Goal: Task Accomplishment & Management: Complete application form

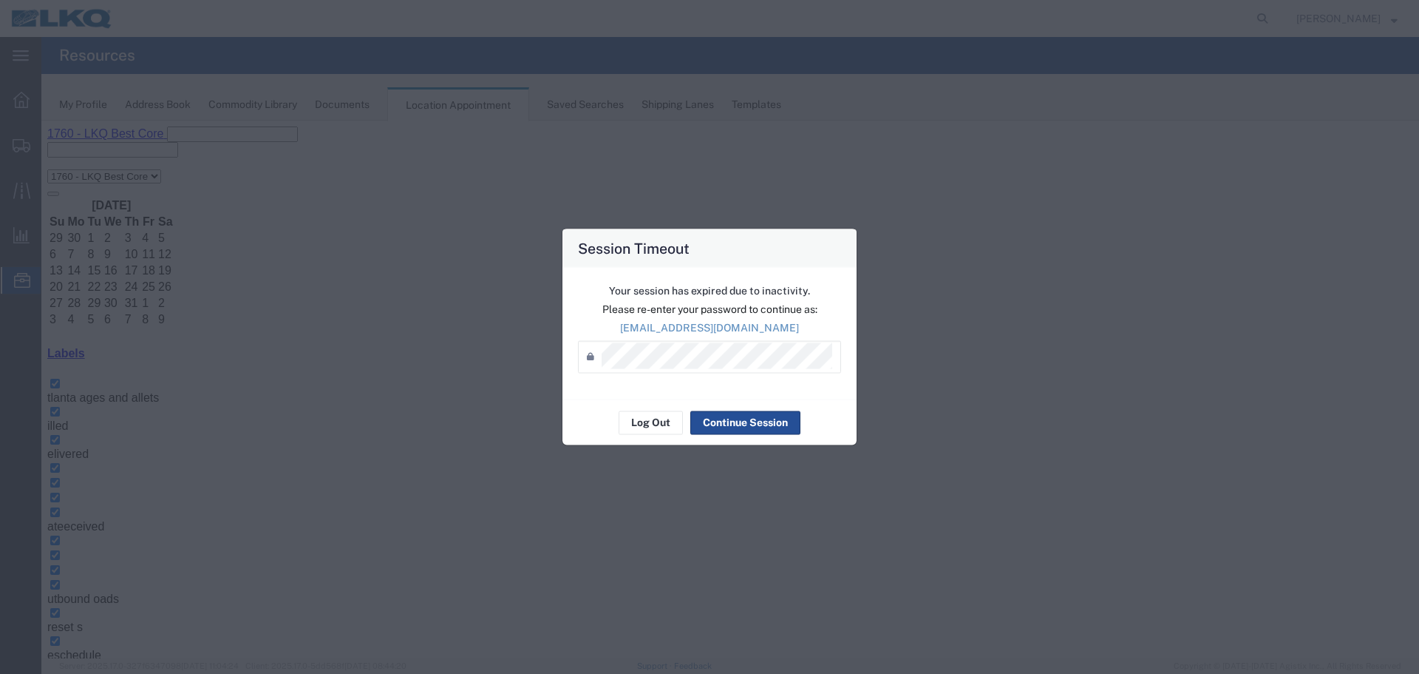
scroll to position [508, 0]
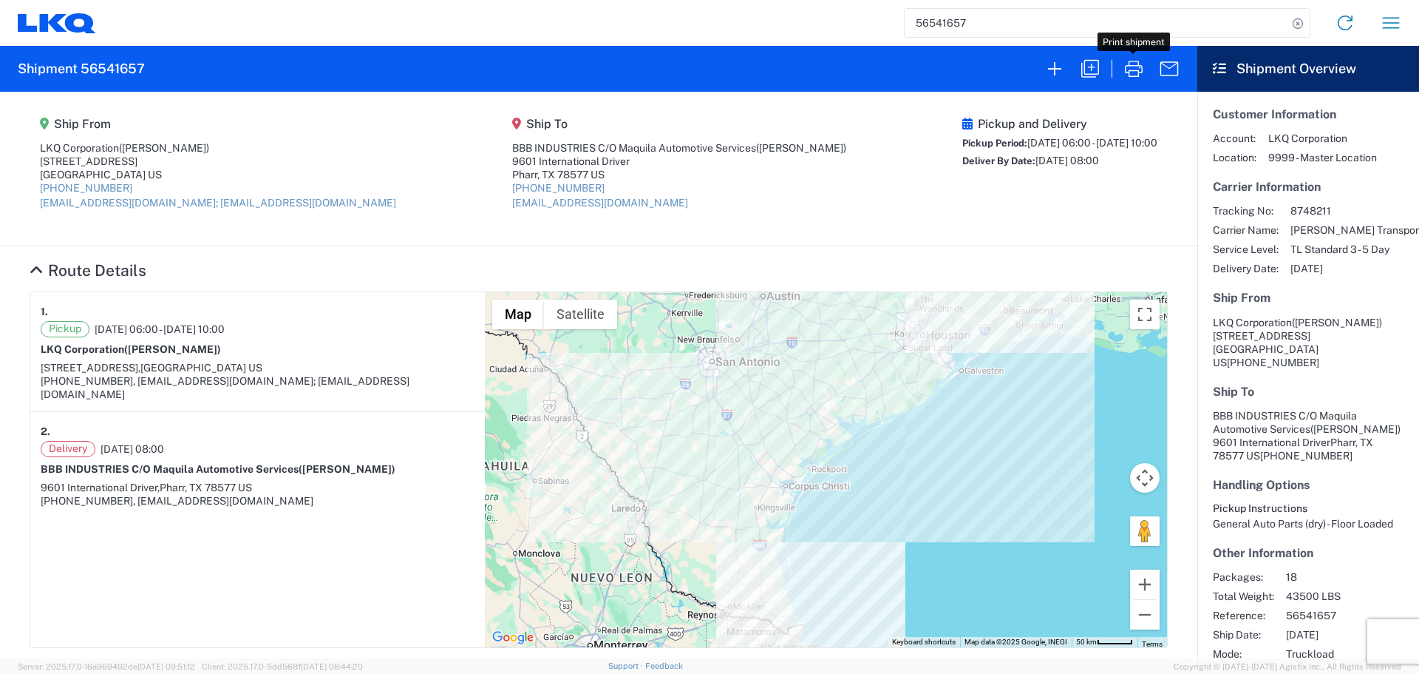
click at [1405, 29] on button "button" at bounding box center [1391, 22] width 35 height 35
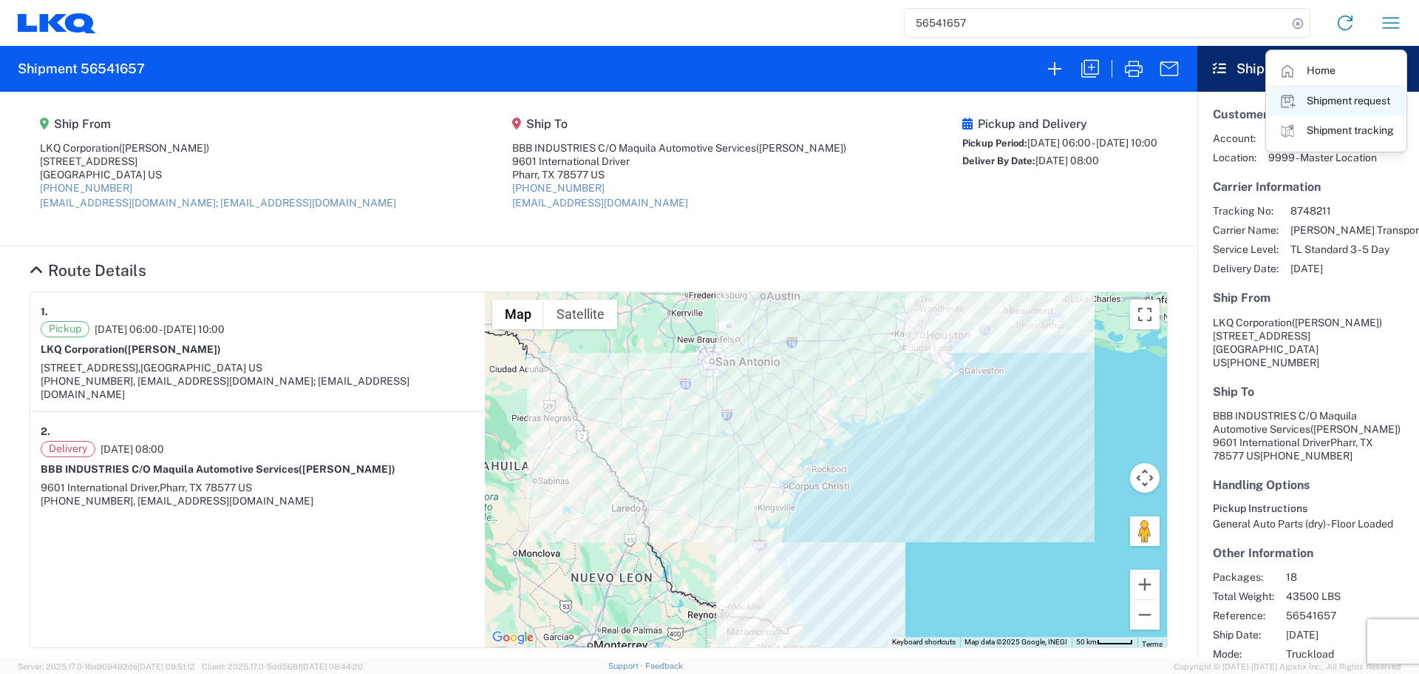
click at [1326, 92] on link "Shipment request" at bounding box center [1336, 102] width 139 height 30
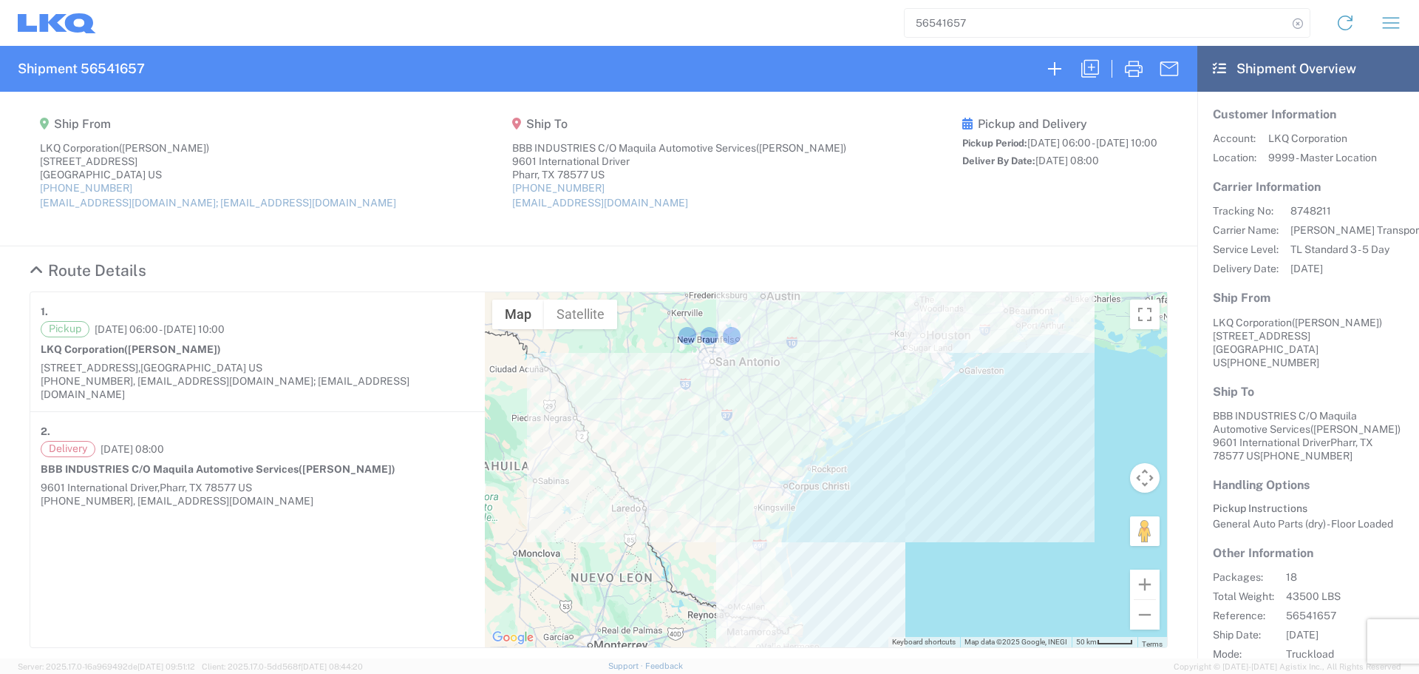
select select "FULL"
select select "US"
select select "LBS"
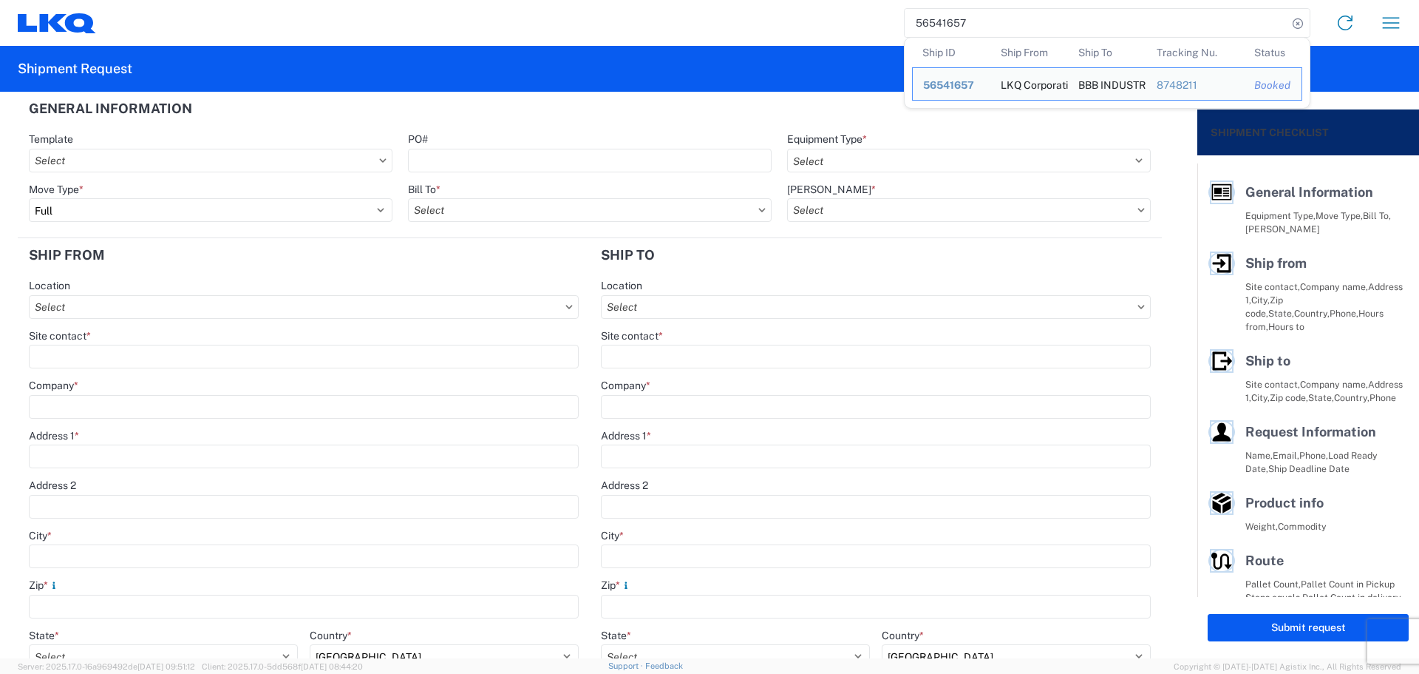
click at [962, 20] on input "56541657" at bounding box center [1096, 23] width 383 height 28
paste input "028145"
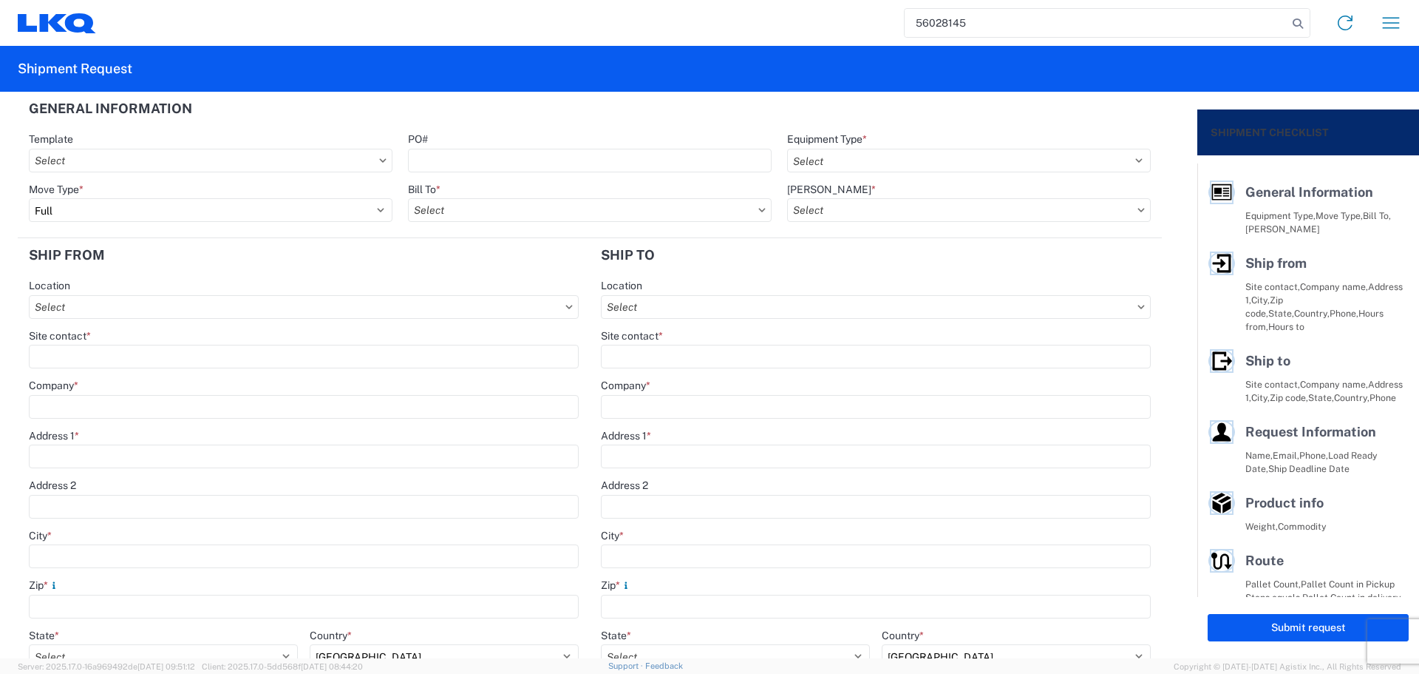
type input "56028145"
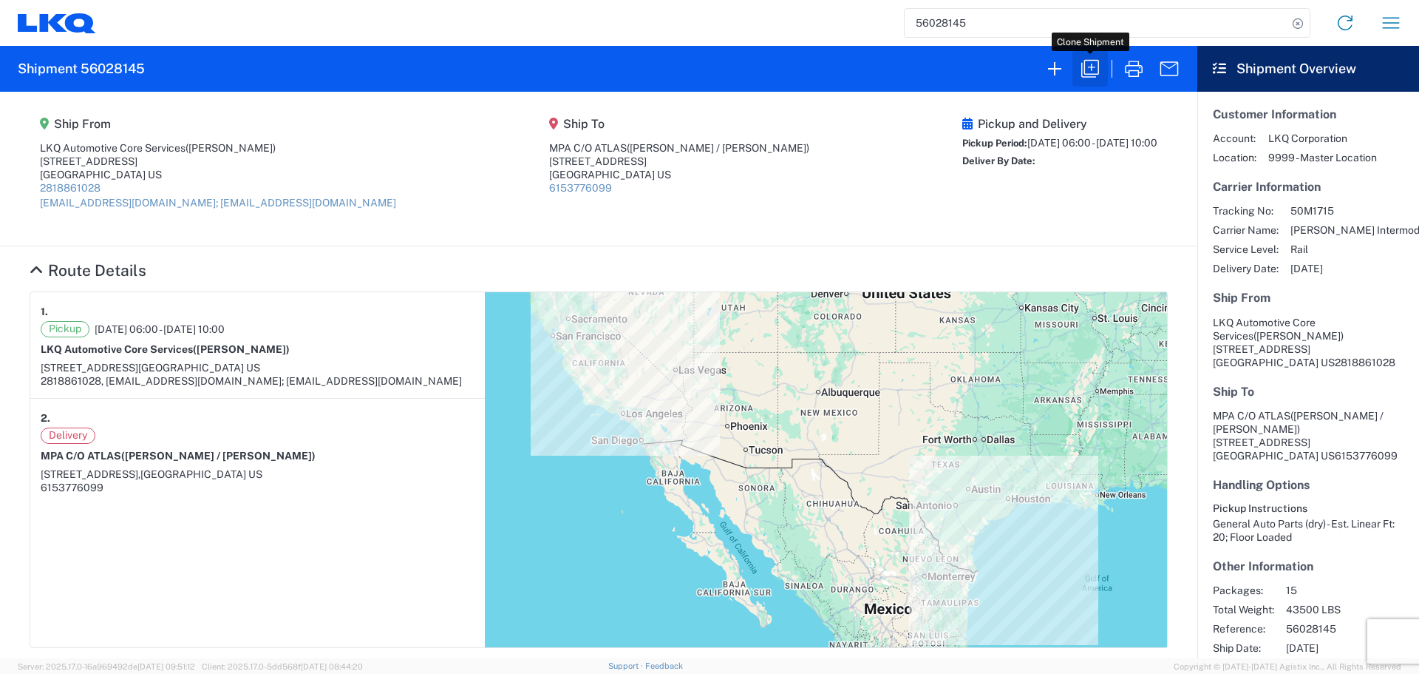
click at [1093, 66] on icon "button" at bounding box center [1091, 69] width 24 height 24
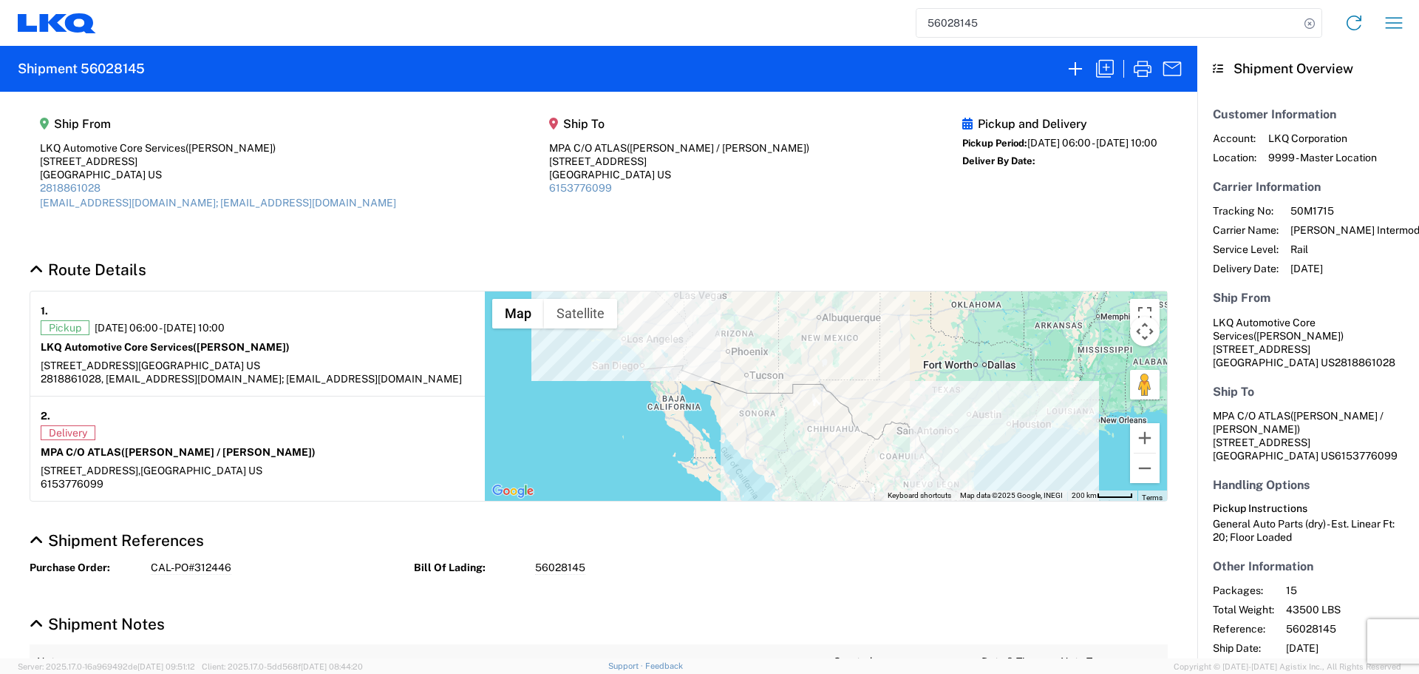
select select "BCAR"
select select "FULL"
select select "US"
select select "LBS"
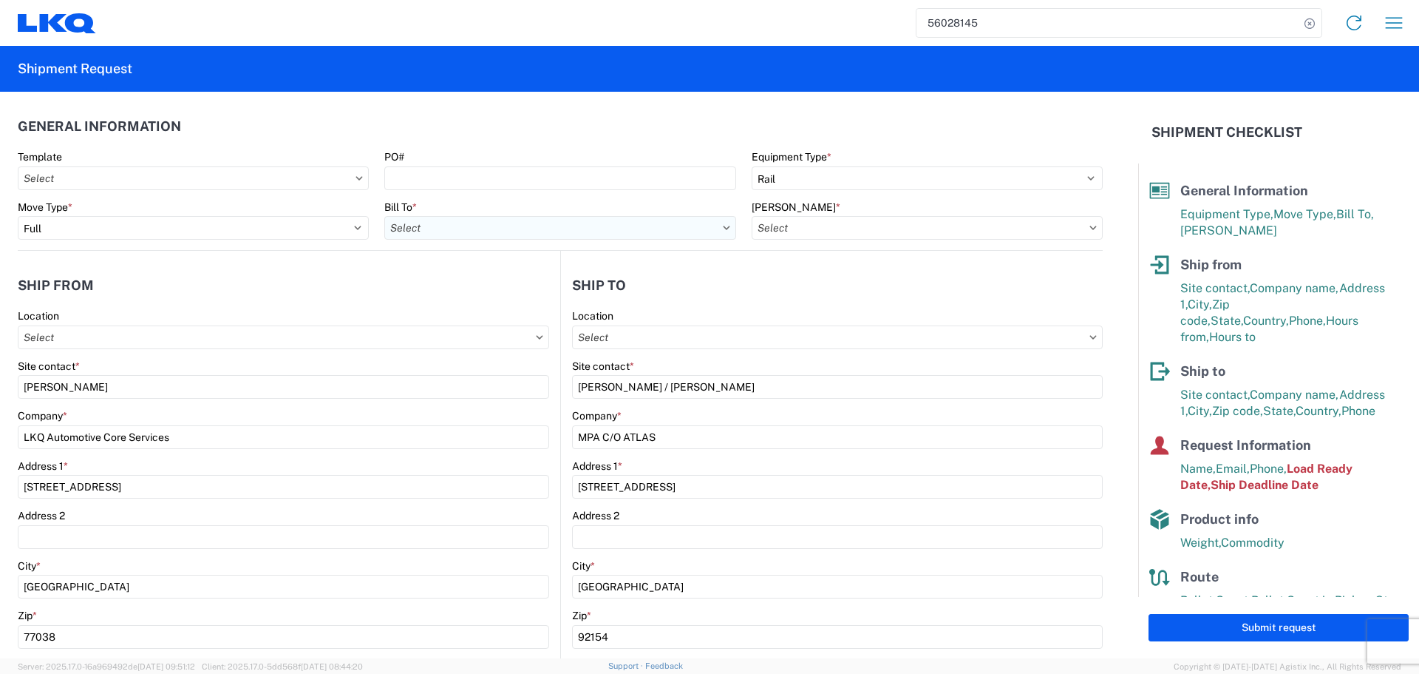
type input "1760 - LKQ Best Core"
type input "1760-6300-66000-0000 - 1760 Freight Out"
type input "1760 - LKQ Best Core"
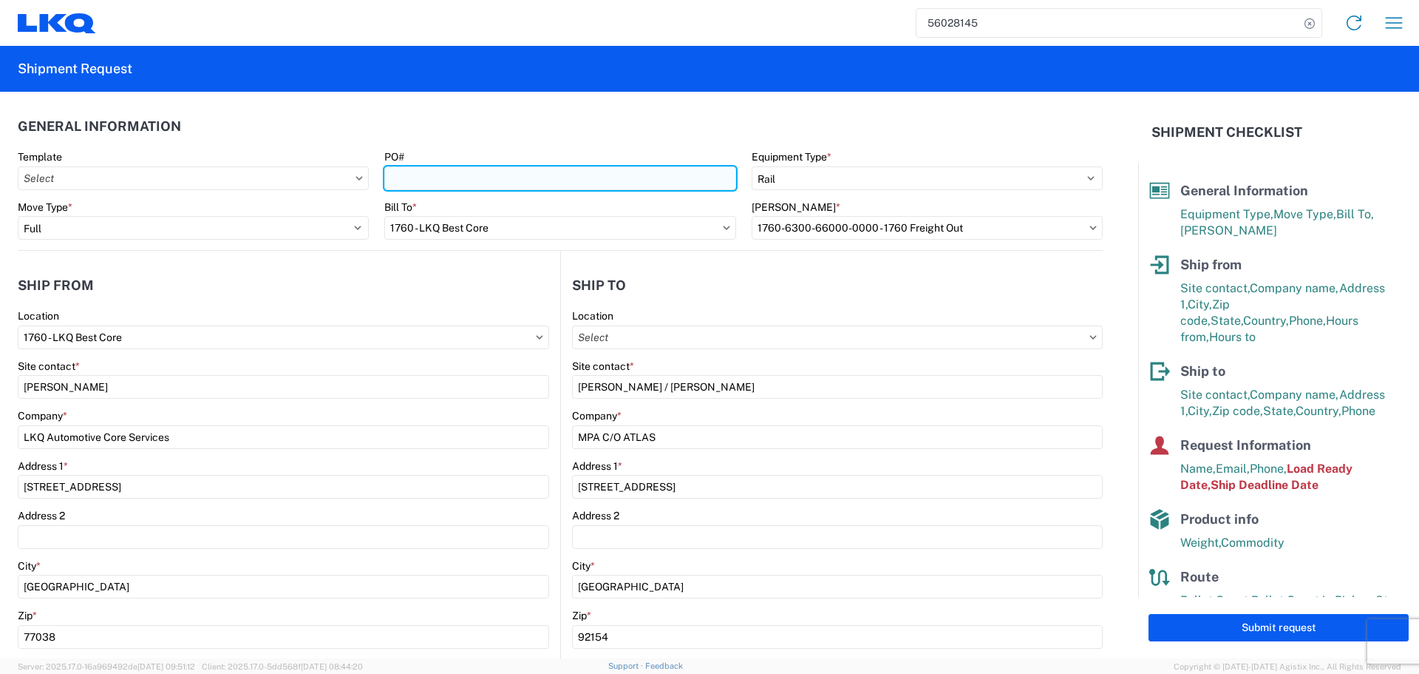
click at [411, 168] on input "PO#" at bounding box center [559, 178] width 351 height 24
type input "c"
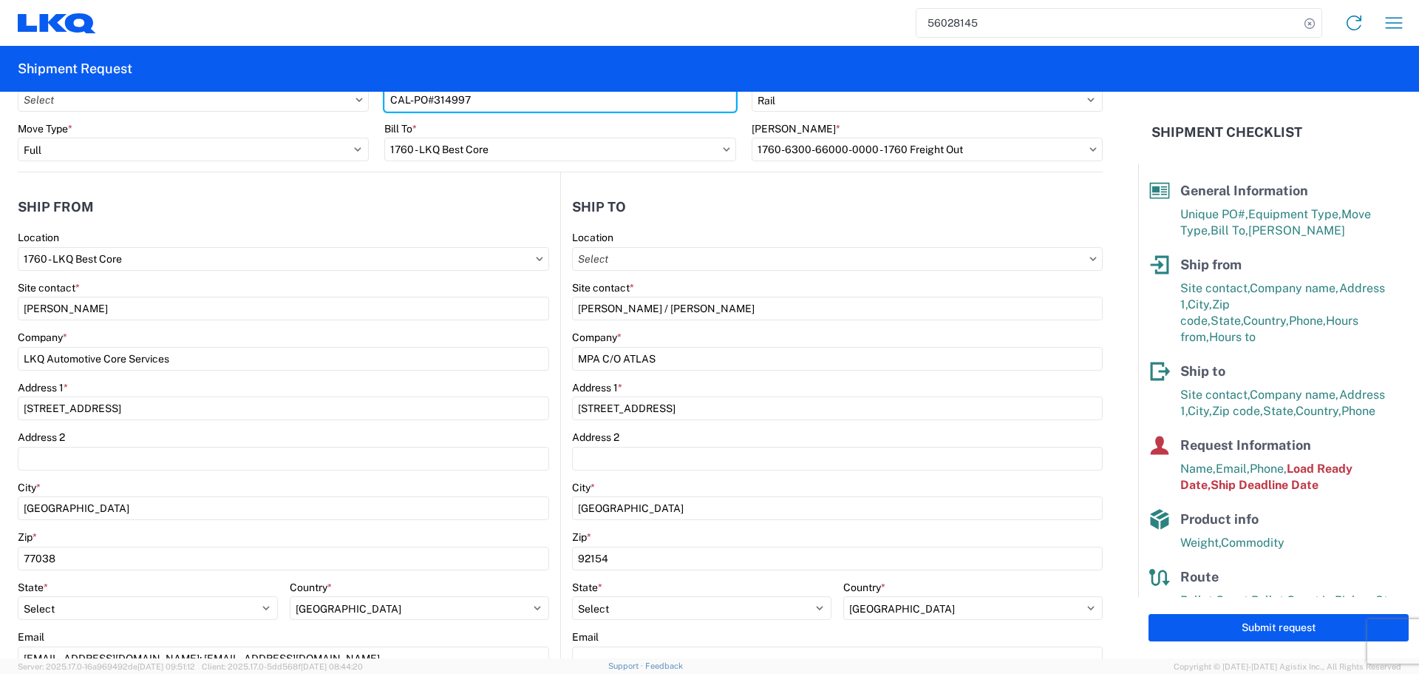
scroll to position [74, 0]
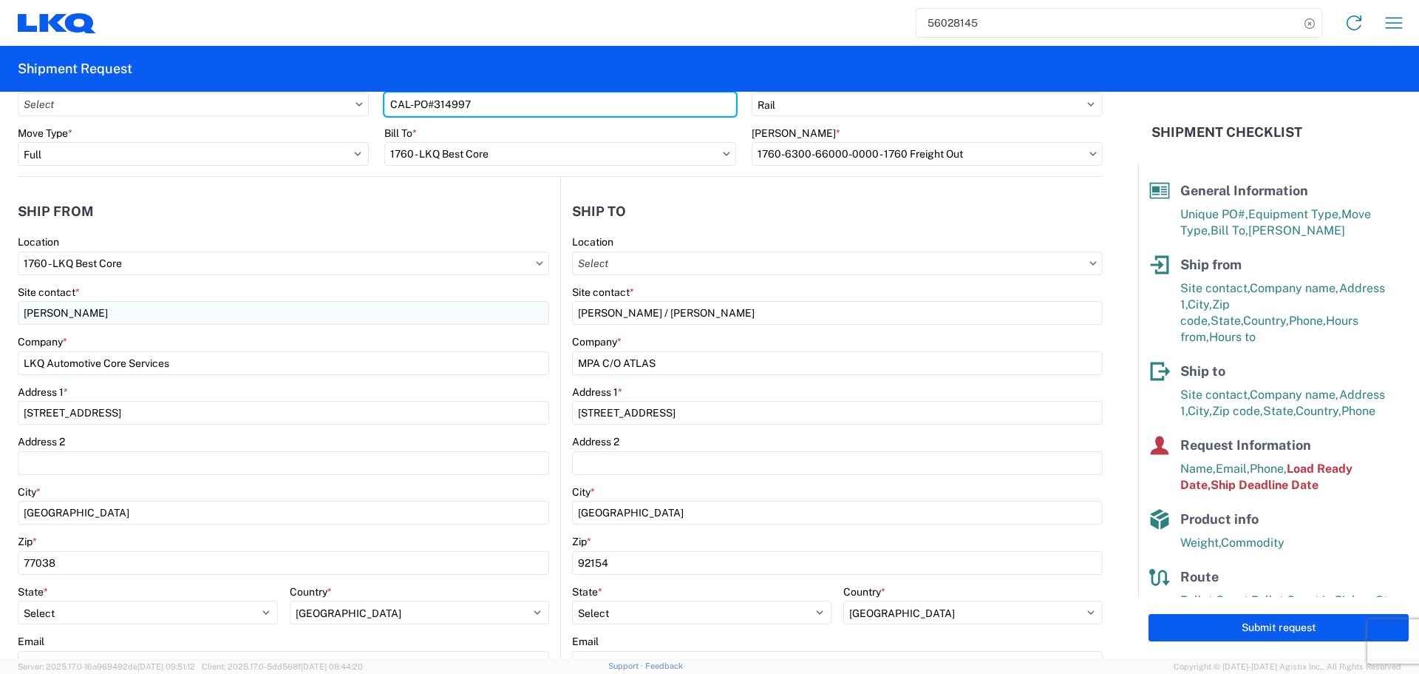
type input "CAL-PO#314997"
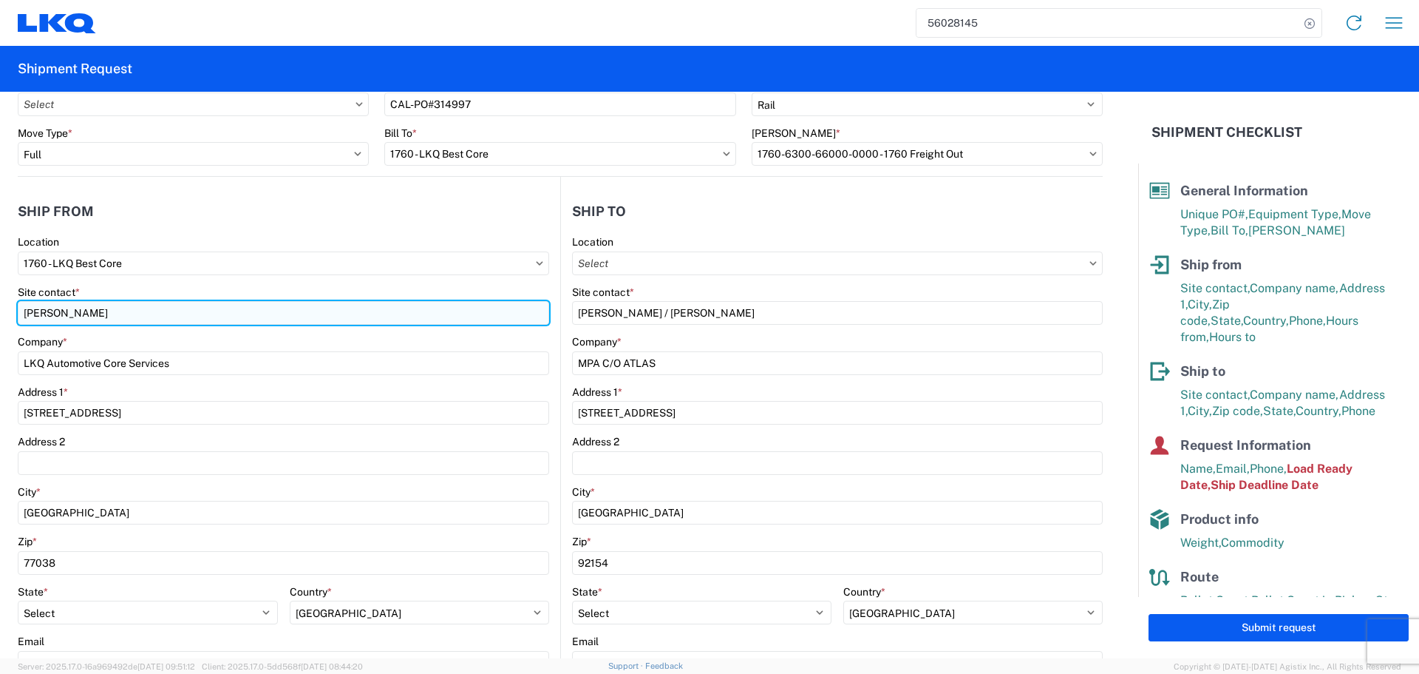
click at [61, 319] on input "[PERSON_NAME]" at bounding box center [284, 313] width 532 height 24
type input "Oscar"
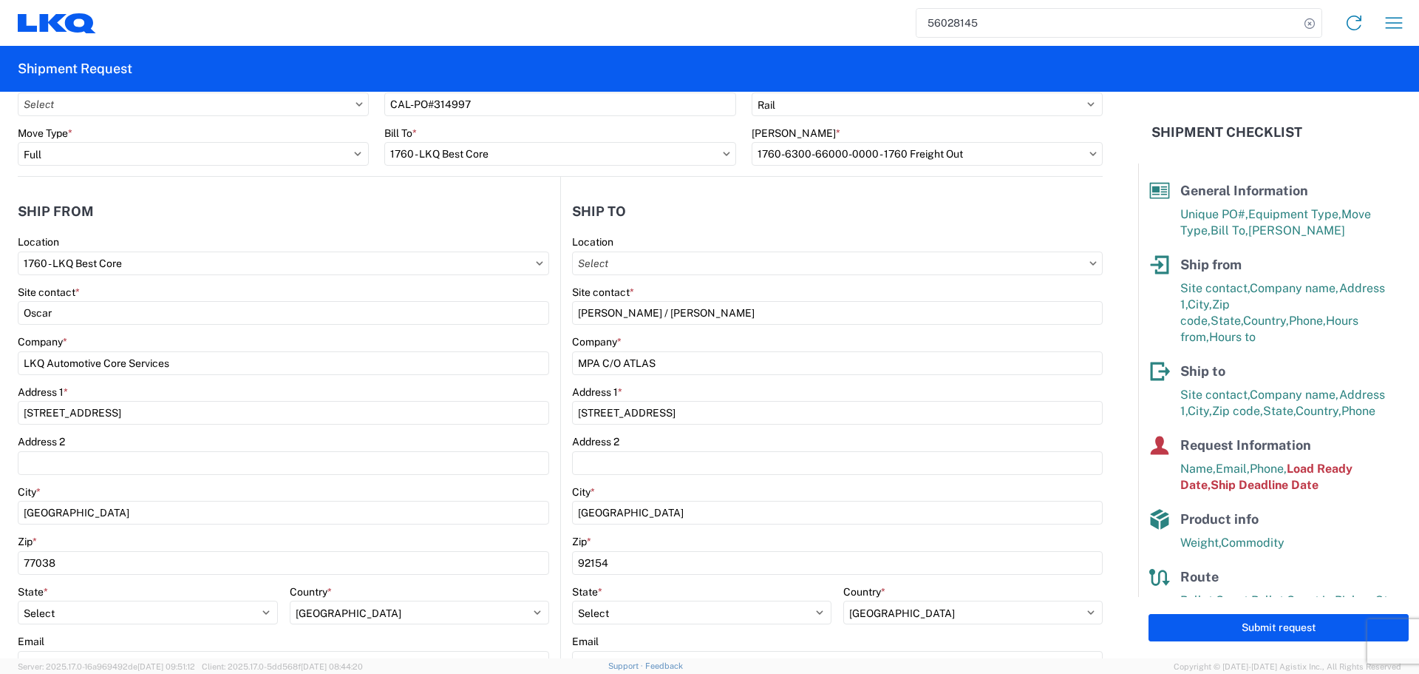
click at [210, 220] on header "Ship from" at bounding box center [289, 210] width 543 height 33
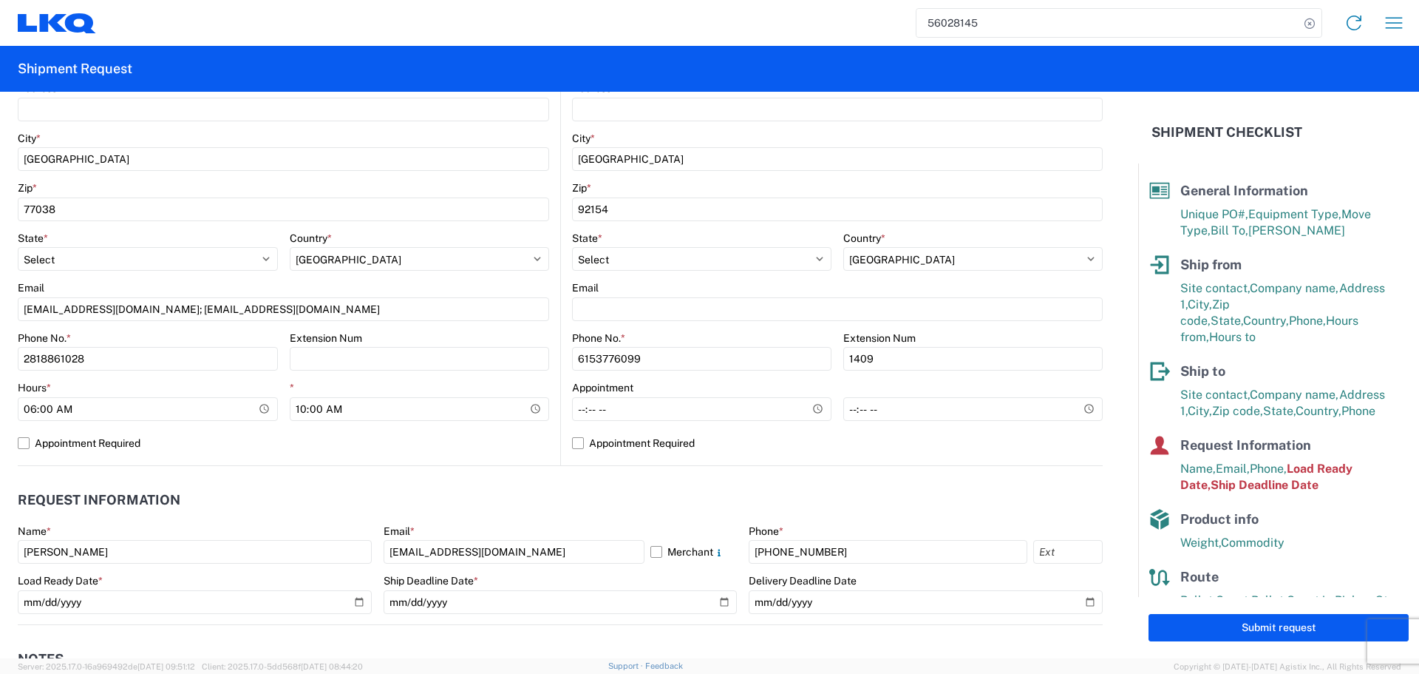
scroll to position [444, 0]
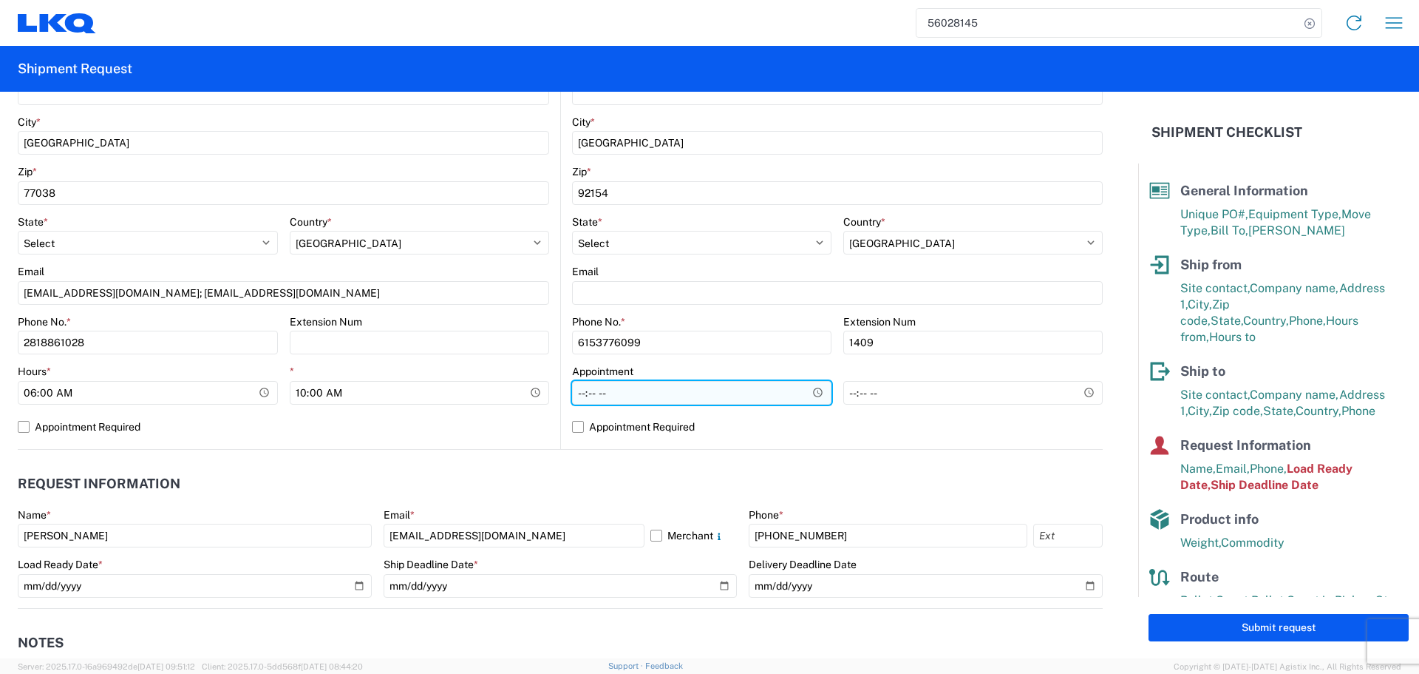
click at [807, 396] on input "Hours *" at bounding box center [702, 393] width 260 height 24
type input "08:00"
click at [994, 433] on label "Appointment Required" at bounding box center [837, 427] width 531 height 24
click at [0, 0] on input "Appointment Required" at bounding box center [0, 0] width 0 height 0
select select "US"
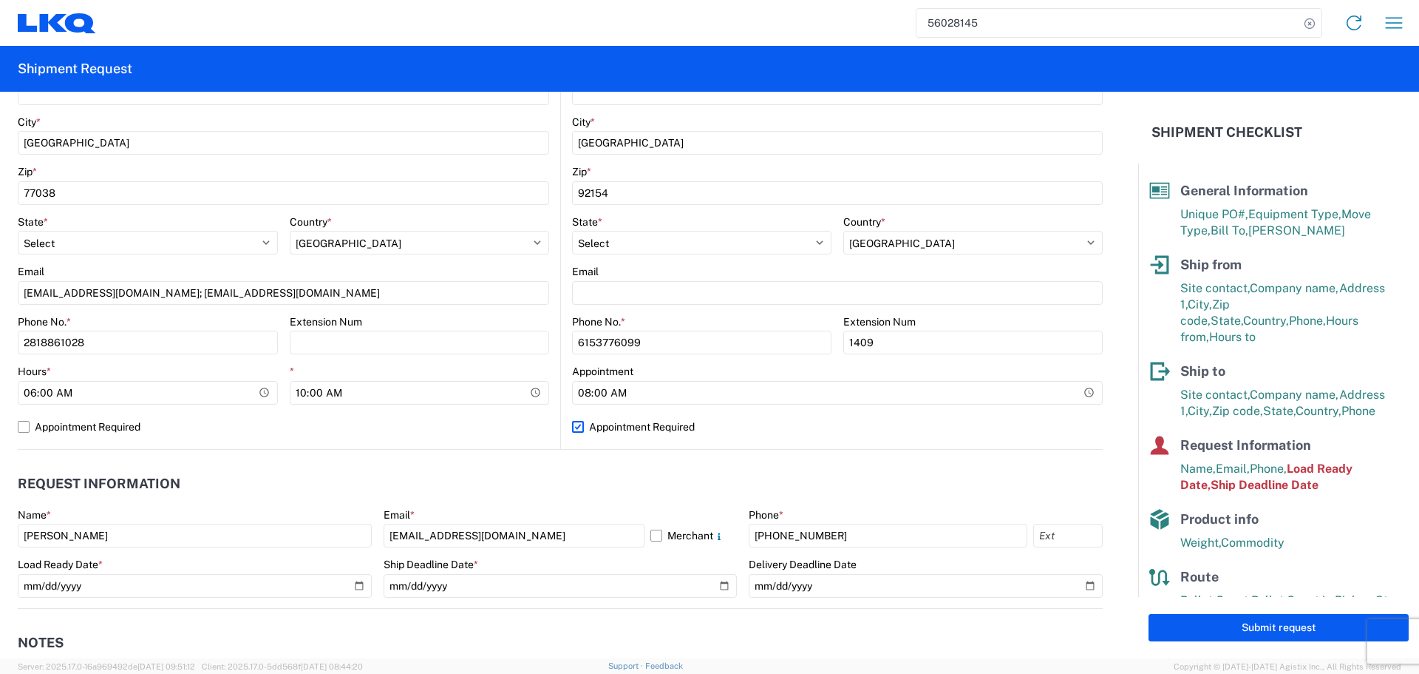
click at [994, 431] on label "Appointment Required" at bounding box center [837, 427] width 531 height 24
click at [0, 0] on input "Appointment Required" at bounding box center [0, 0] width 0 height 0
select select "CA"
select select "US"
click at [1068, 393] on input "*" at bounding box center [974, 393] width 260 height 24
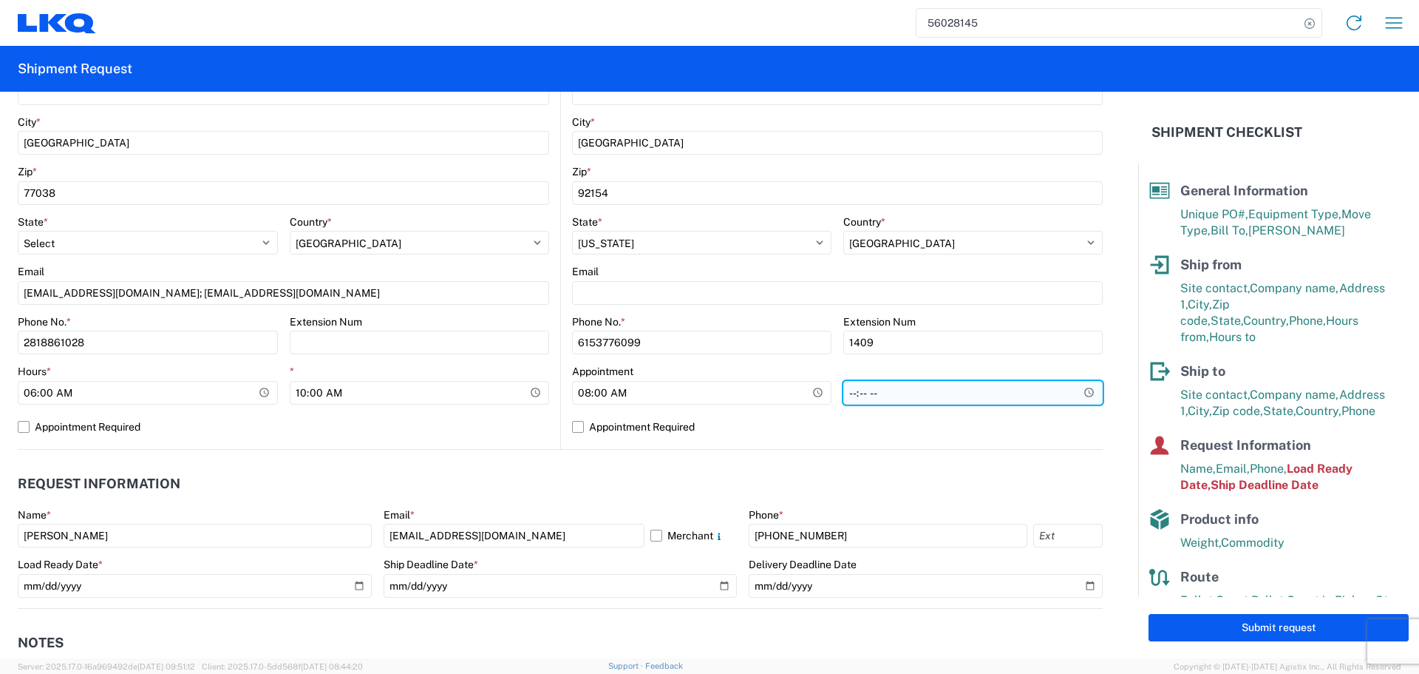
click at [1074, 393] on input "*" at bounding box center [974, 393] width 260 height 24
click at [757, 441] on div "Location Site contact * [PERSON_NAME] / [PERSON_NAME] Company * MPA C/O ATLAS A…" at bounding box center [837, 156] width 531 height 583
type input "13:00"
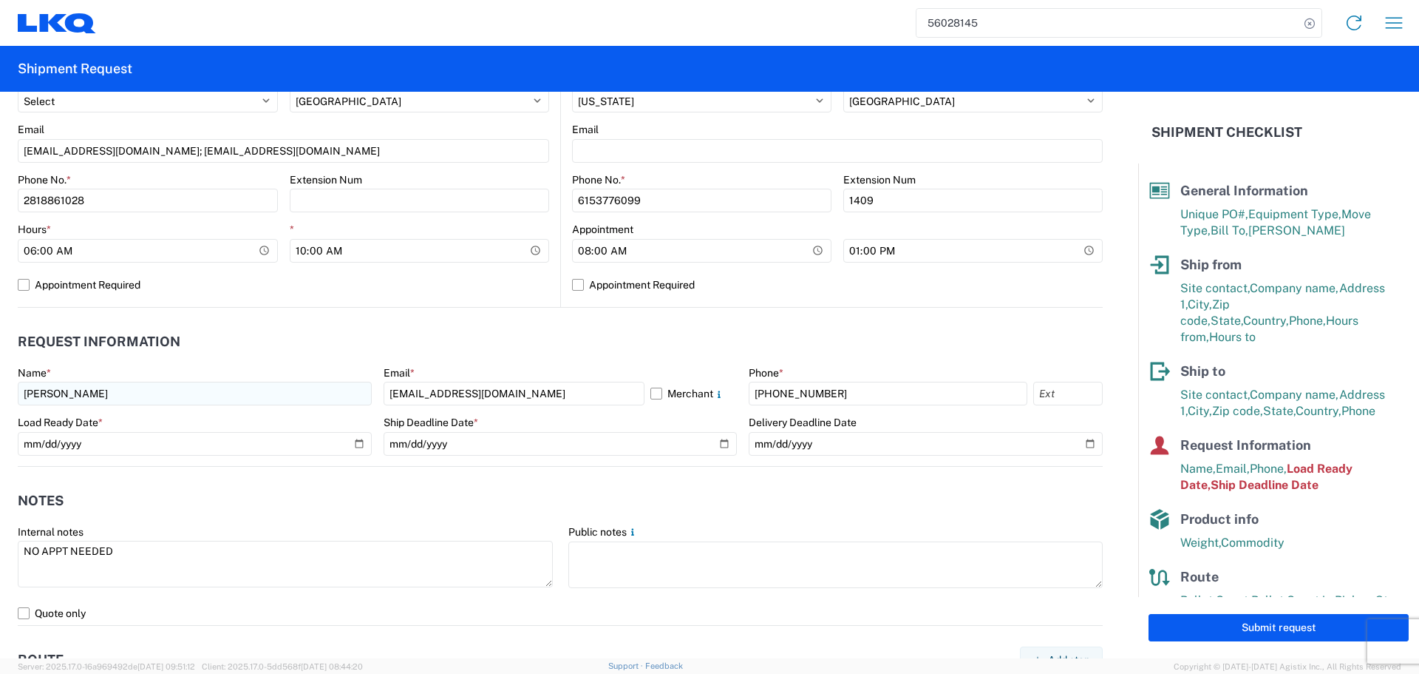
scroll to position [591, 0]
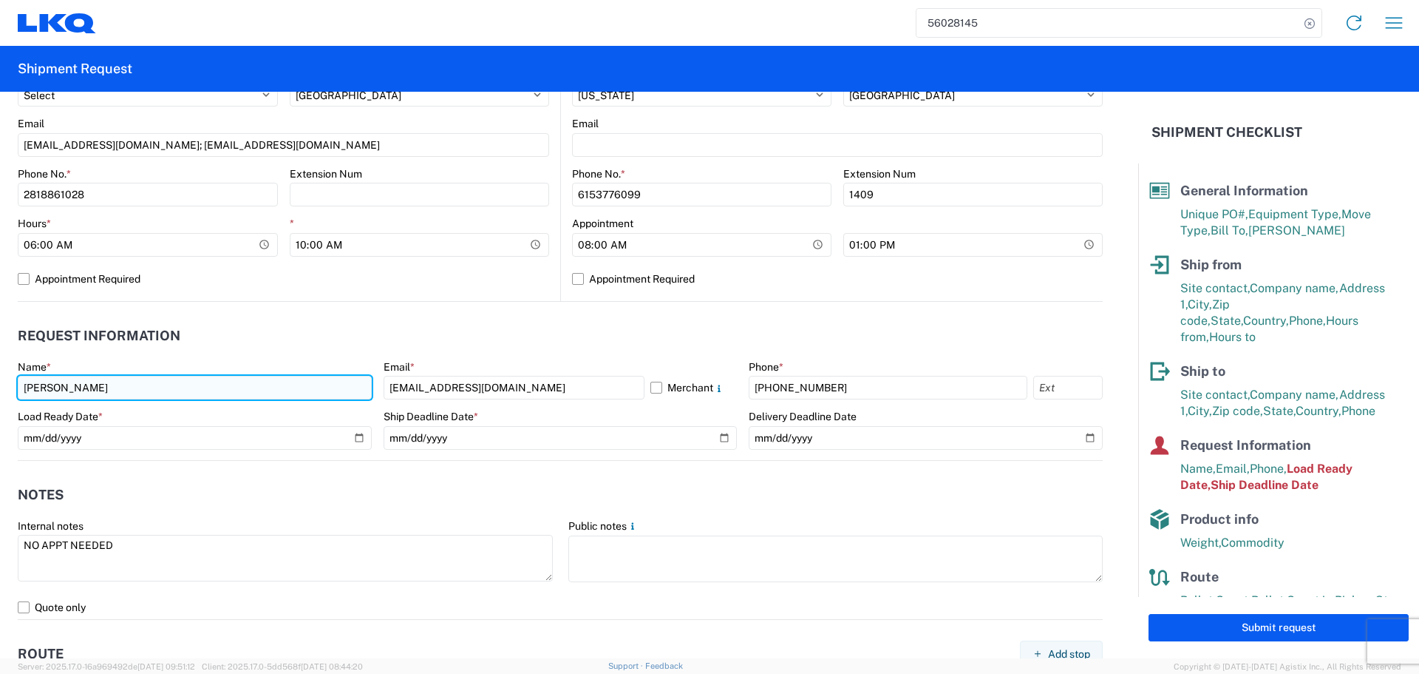
click at [50, 390] on input "[PERSON_NAME]" at bounding box center [195, 388] width 354 height 24
type input "Oscar"
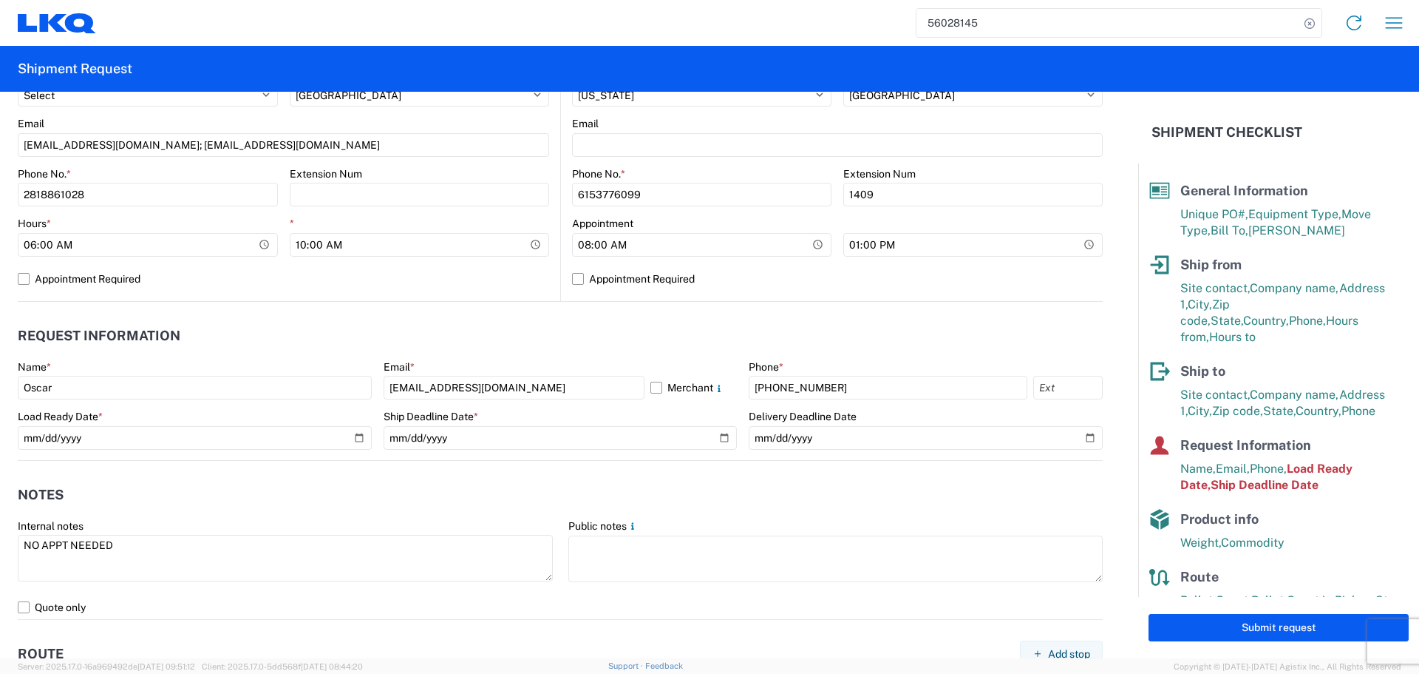
click at [302, 369] on div "Name *" at bounding box center [195, 366] width 354 height 13
click at [434, 391] on input "[EMAIL_ADDRESS][DOMAIN_NAME]" at bounding box center [514, 388] width 261 height 24
type input "[EMAIL_ADDRESS][DOMAIN_NAME]"
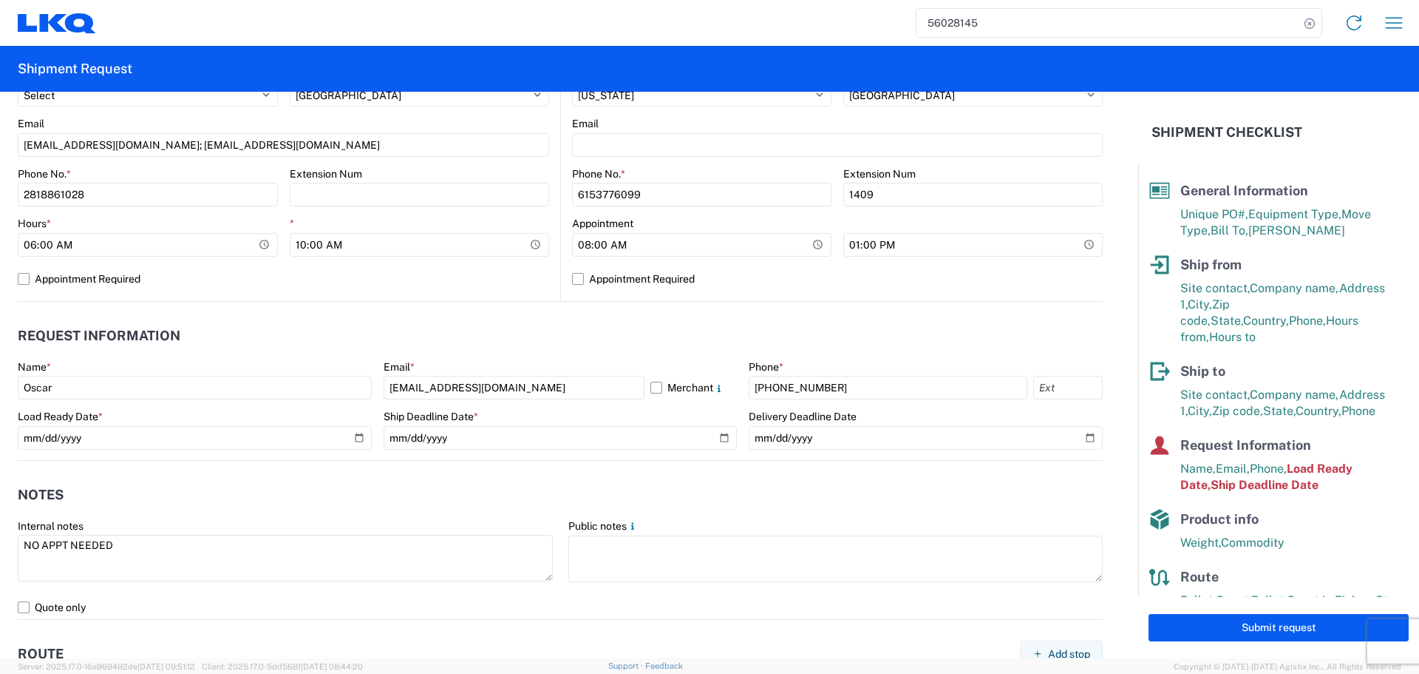
click at [487, 336] on header "Request Information" at bounding box center [560, 335] width 1085 height 33
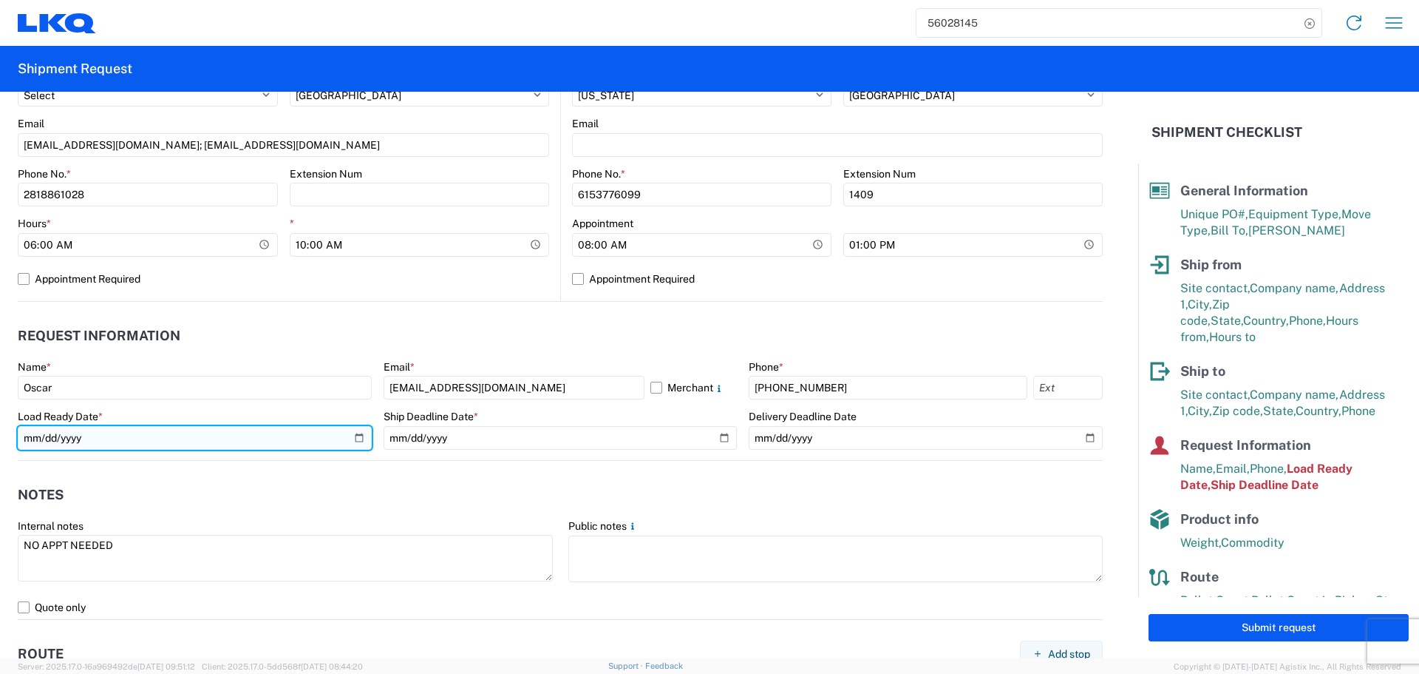
click at [356, 430] on input "[DATE]" at bounding box center [195, 438] width 354 height 24
type input "[DATE]"
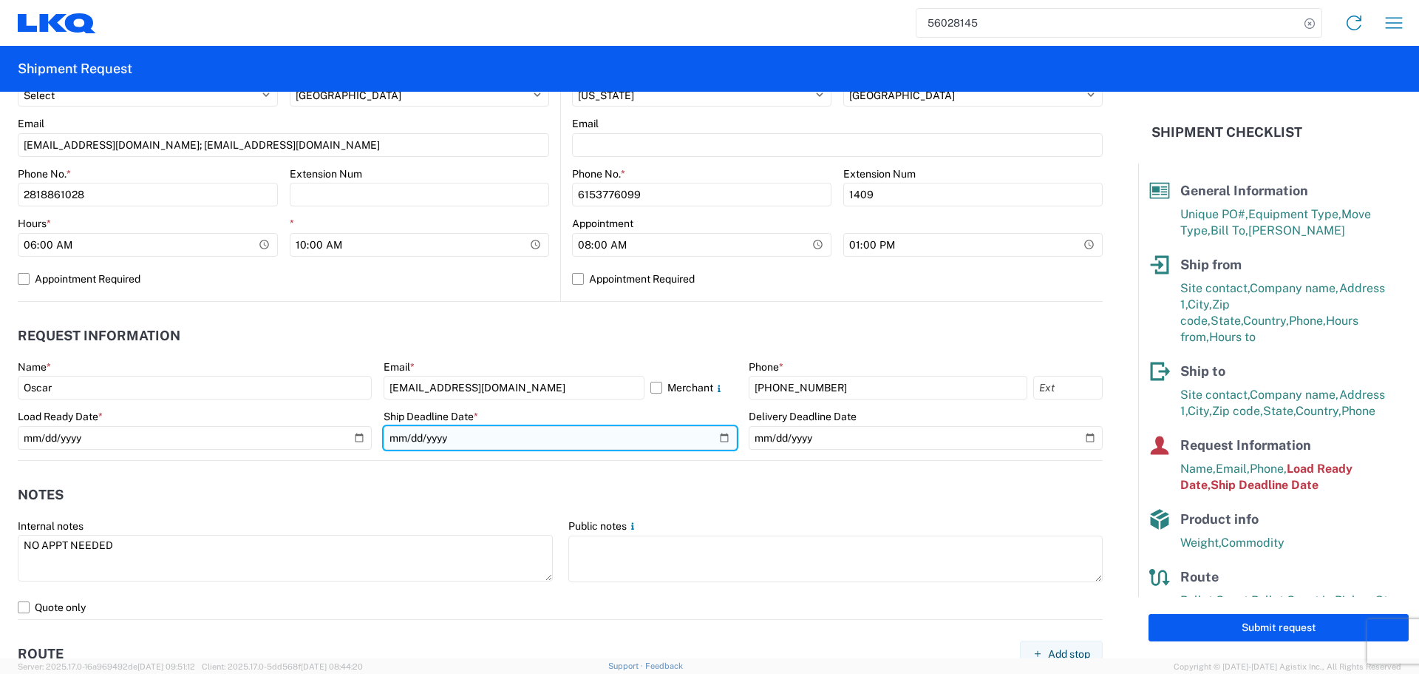
click at [720, 438] on input "[DATE]" at bounding box center [561, 438] width 354 height 24
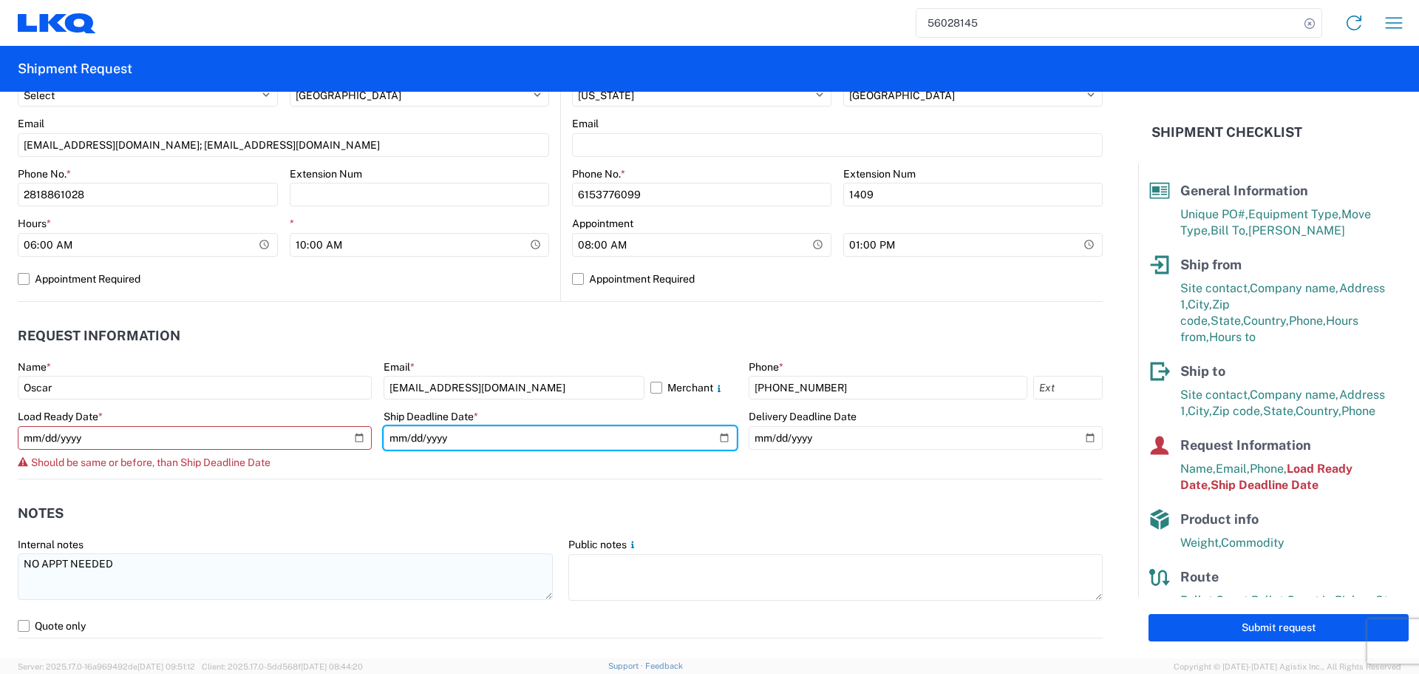
type input "[DATE]"
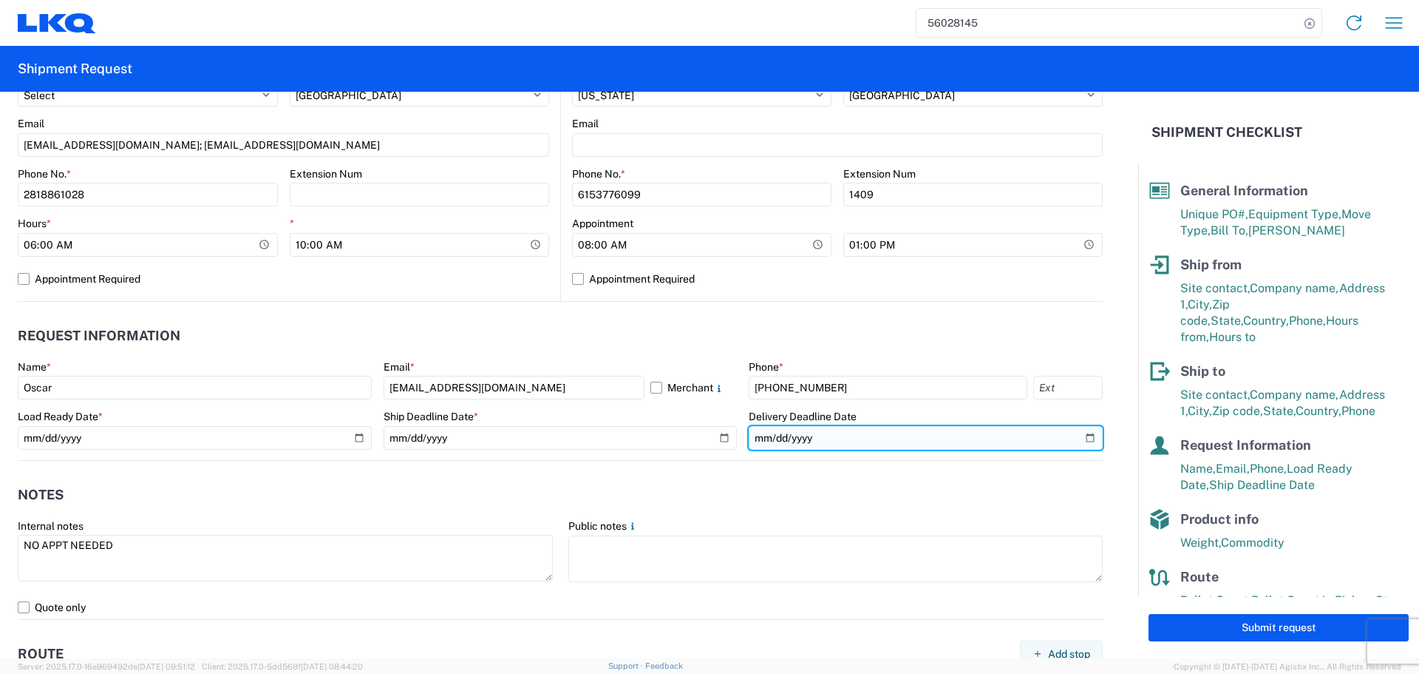
click at [1074, 433] on input "date" at bounding box center [926, 438] width 354 height 24
type input "[DATE]"
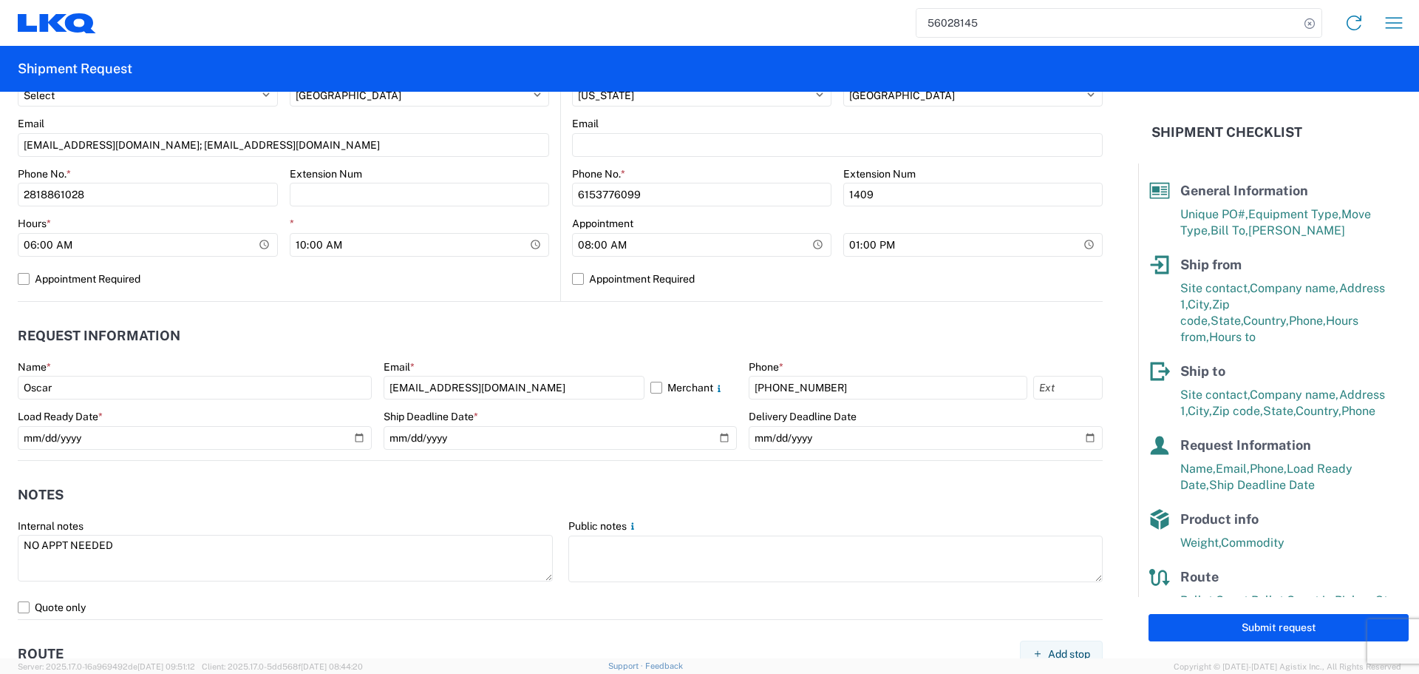
click at [476, 467] on agx-notes "Notes Internal notes NO APPT NEEDED Public notes Quote only" at bounding box center [560, 540] width 1085 height 159
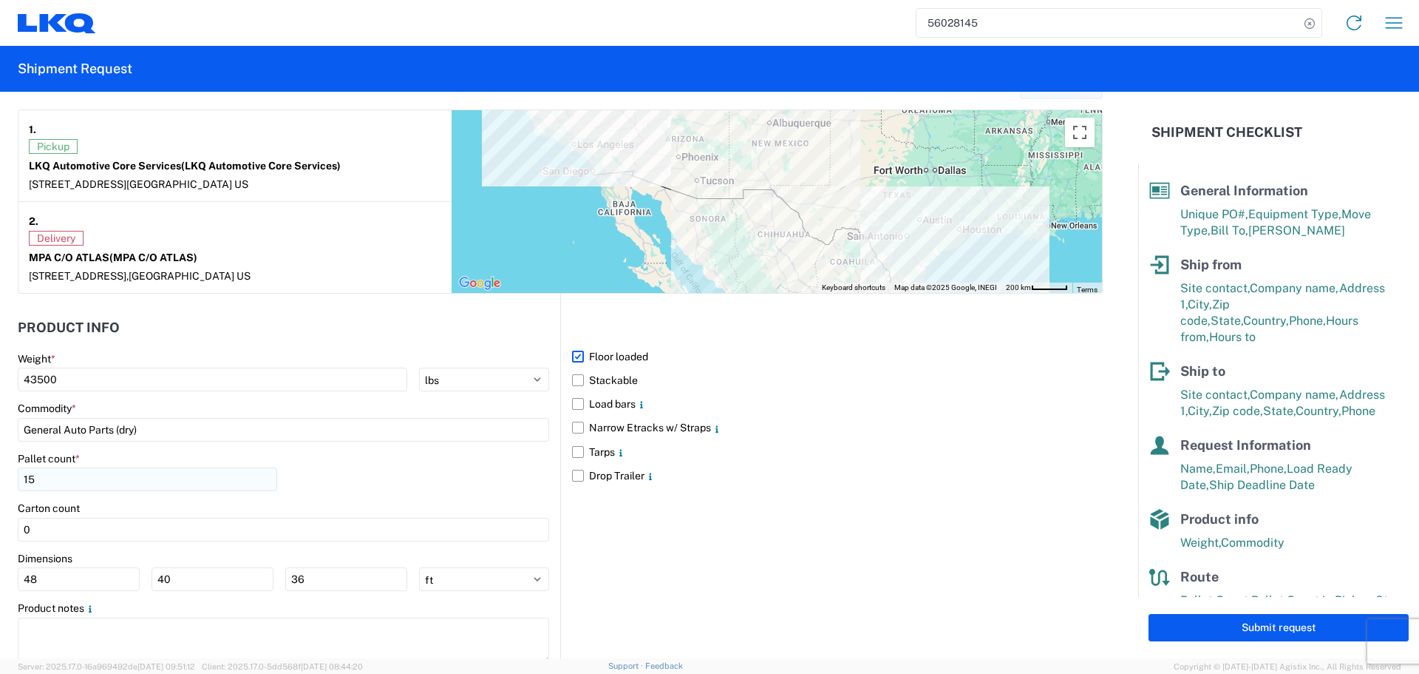
scroll to position [1183, 0]
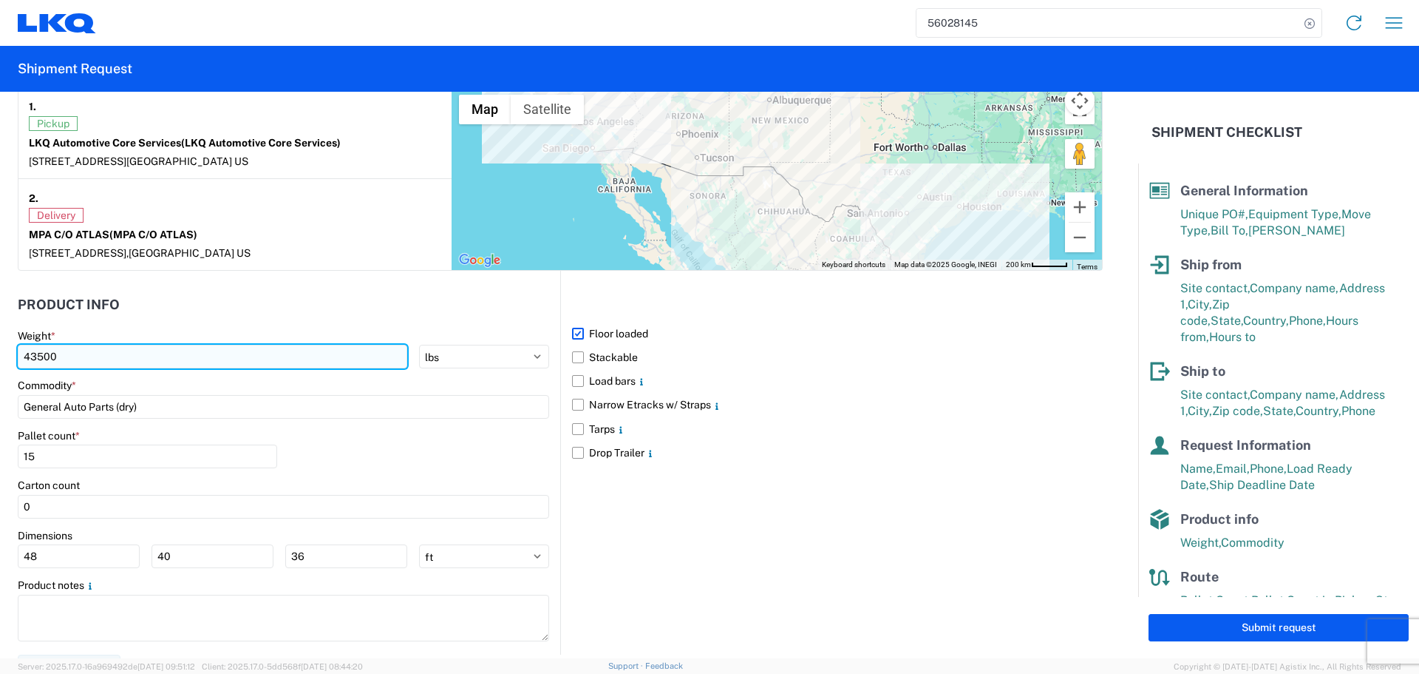
click at [50, 355] on input "43500" at bounding box center [213, 357] width 390 height 24
type input "42500"
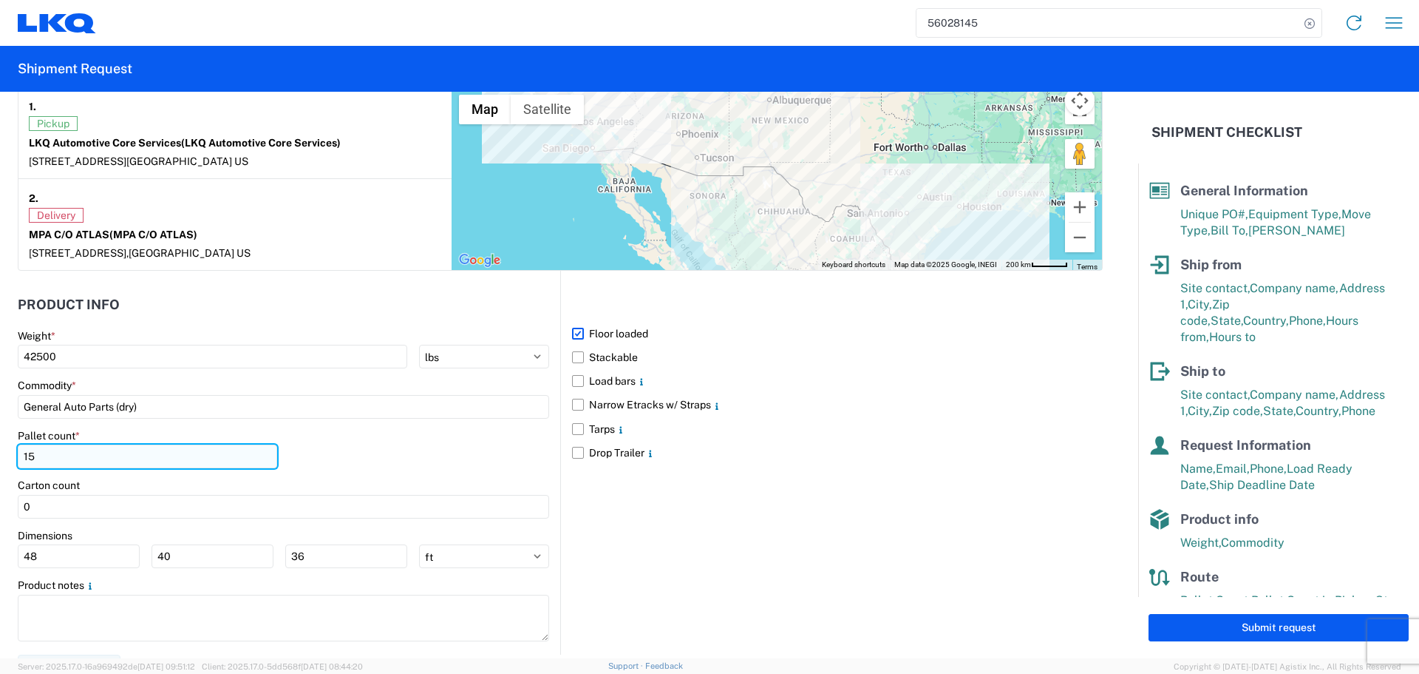
click at [52, 464] on input "15" at bounding box center [148, 456] width 260 height 24
type input "18"
click at [373, 461] on div "Pallet count * 18" at bounding box center [284, 454] width 532 height 50
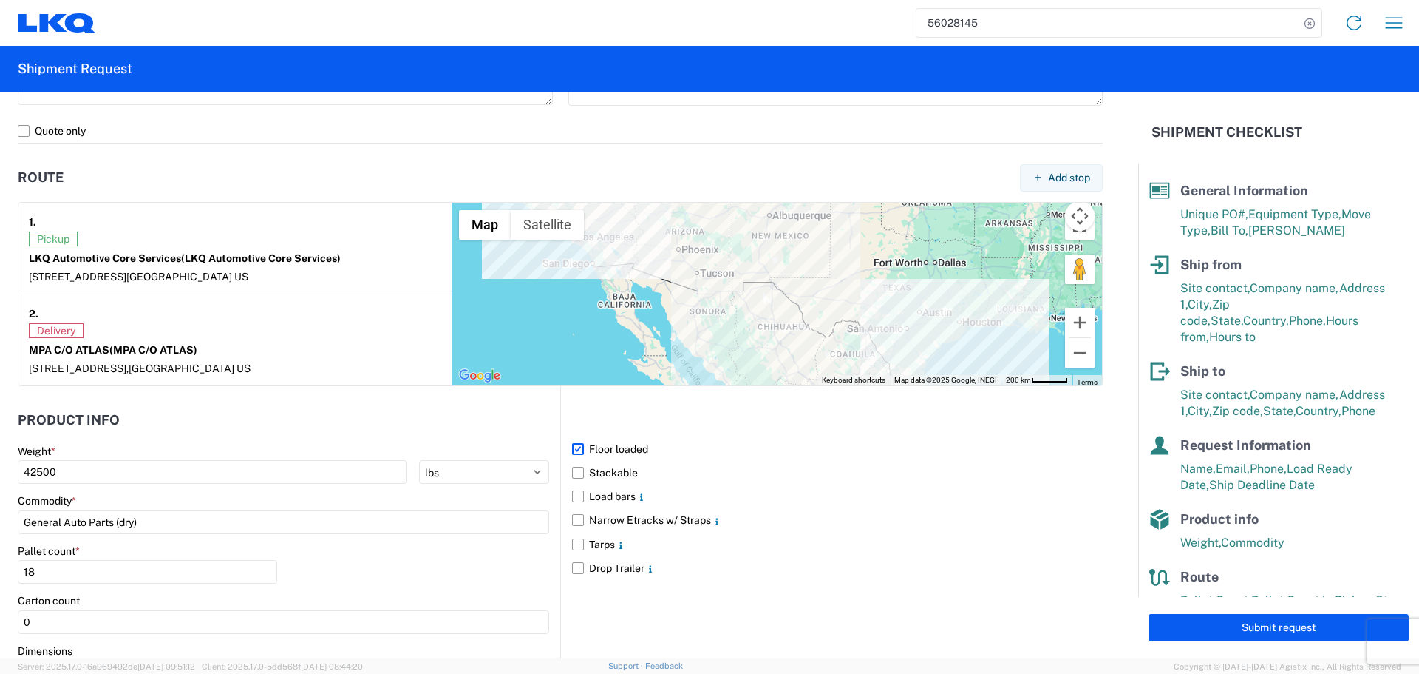
scroll to position [1207, 0]
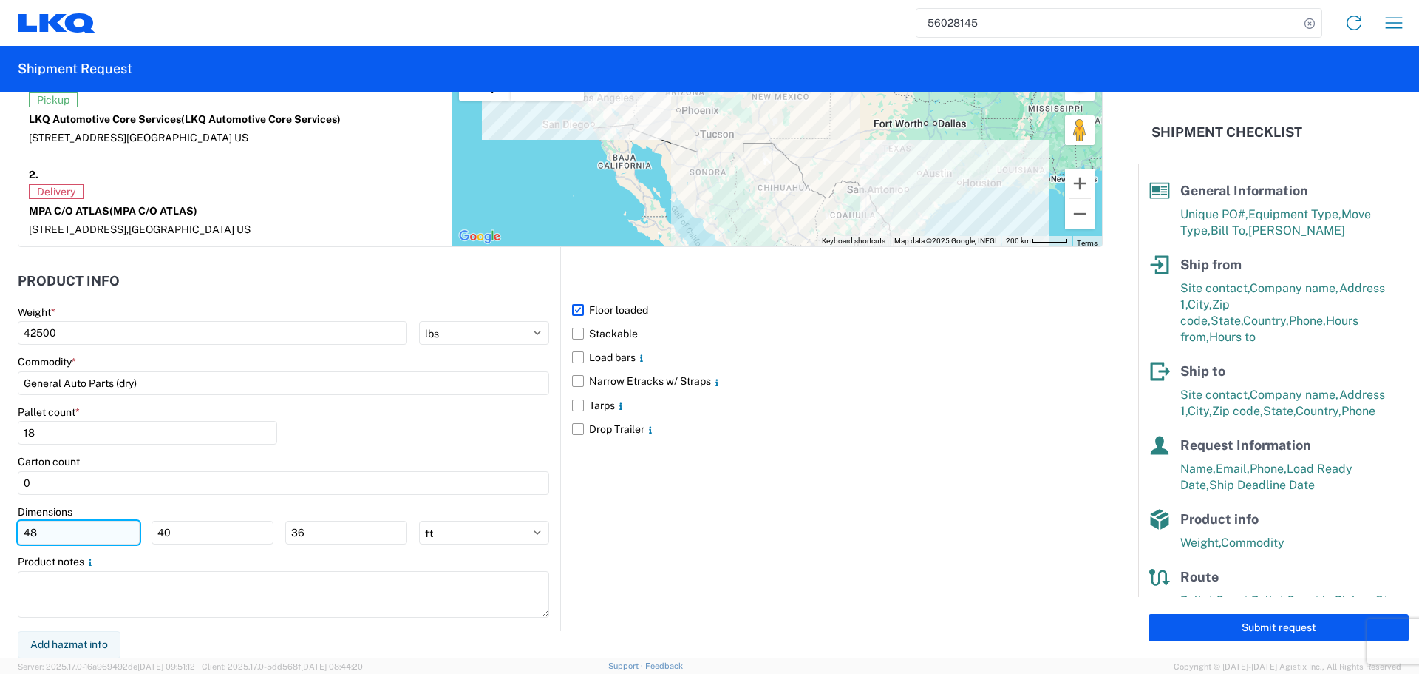
click at [104, 534] on input "48" at bounding box center [79, 532] width 122 height 24
type input "40"
click at [347, 434] on div "Pallet count * 18" at bounding box center [284, 430] width 532 height 50
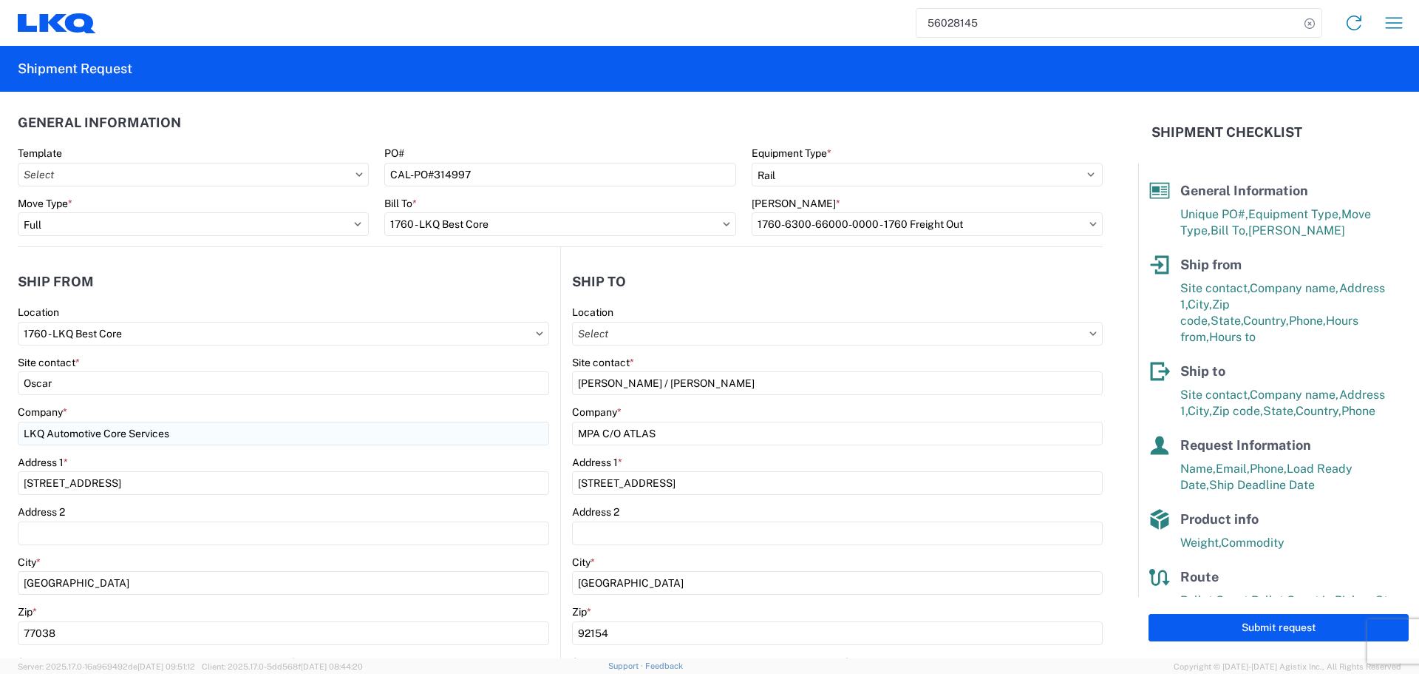
scroll to position [0, 0]
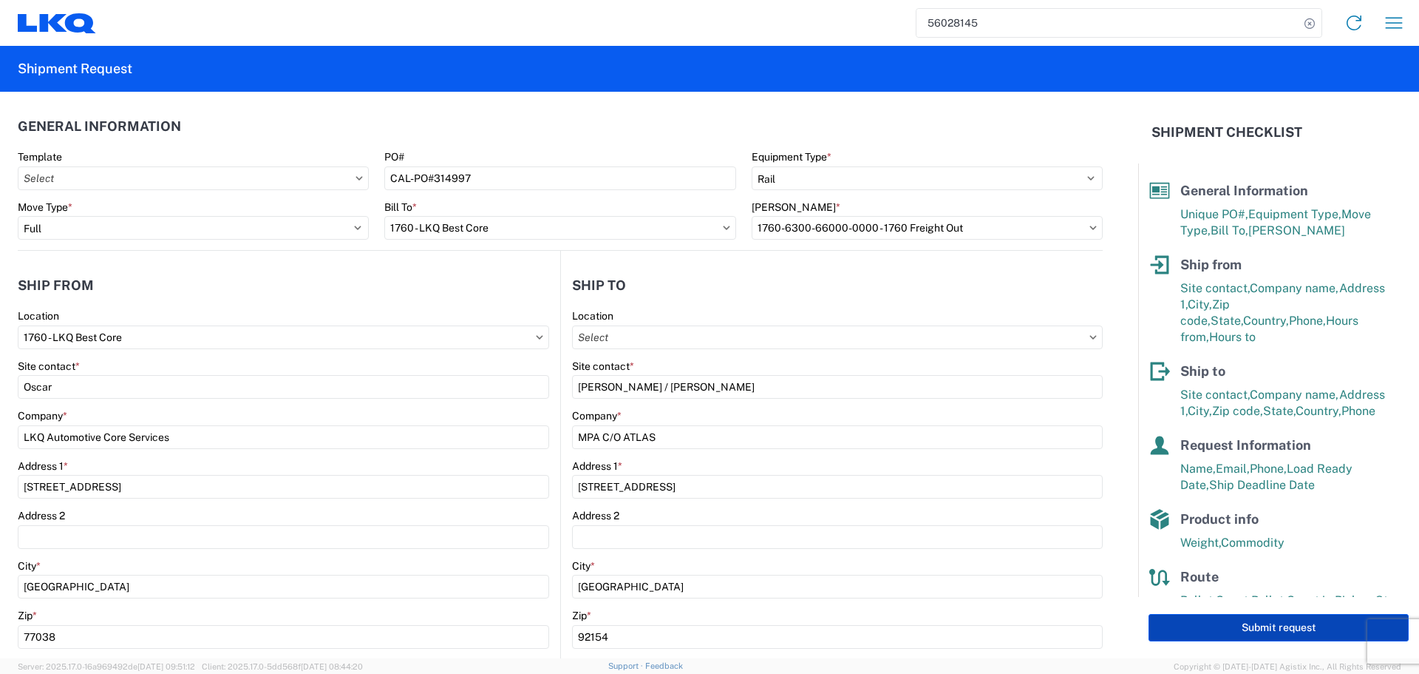
click at [1275, 625] on button "Submit request" at bounding box center [1279, 627] width 260 height 27
